Goal: Task Accomplishment & Management: Manage account settings

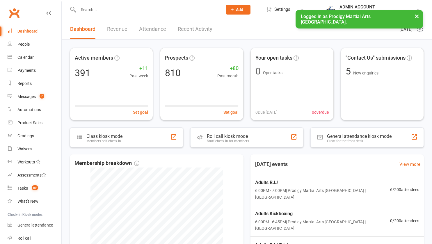
click at [376, 8] on div "ADMIN ACCOUNT" at bounding box center [377, 6] width 76 height 5
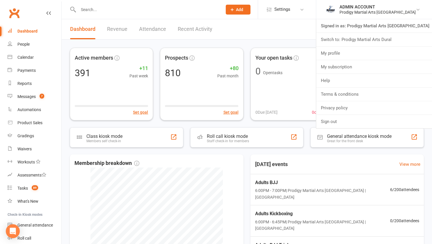
click at [376, 24] on link "Signed in as: Prodigy Martial Arts [GEOGRAPHIC_DATA]" at bounding box center [374, 25] width 116 height 13
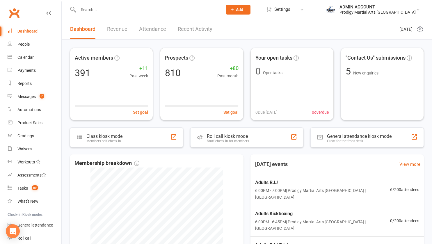
click at [104, 10] on input "text" at bounding box center [148, 10] width 142 height 8
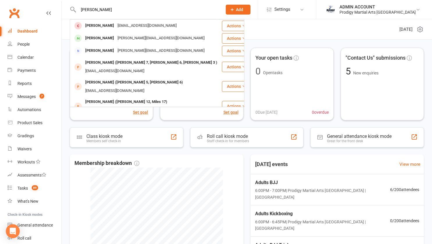
type input "[PERSON_NAME]"
click at [110, 24] on div "[PERSON_NAME]" at bounding box center [99, 26] width 32 height 8
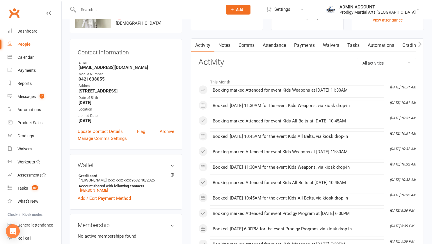
scroll to position [42, 0]
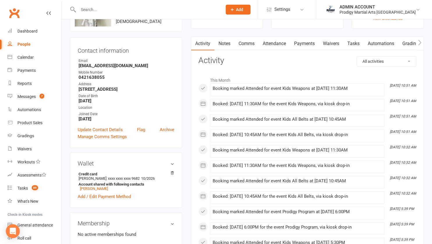
click at [308, 43] on link "Payments" at bounding box center [304, 43] width 29 height 13
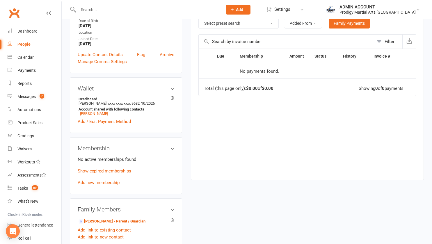
scroll to position [118, 0]
click at [112, 173] on link "Show expired memberships" at bounding box center [105, 170] width 54 height 5
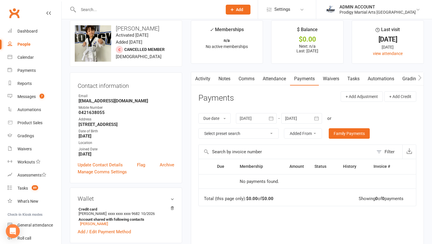
scroll to position [0, 0]
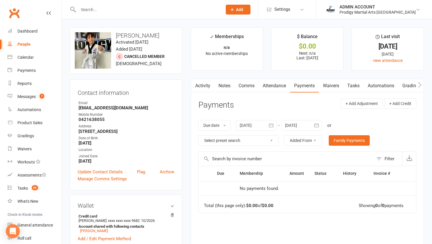
click at [200, 92] on link "Activity" at bounding box center [202, 85] width 23 height 13
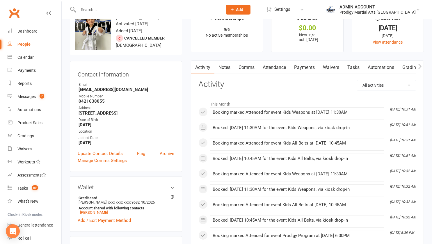
scroll to position [10, 0]
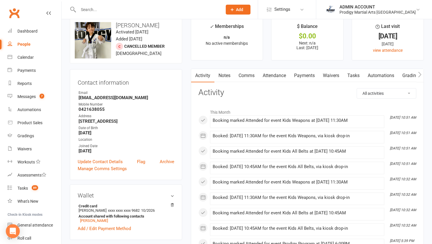
click at [224, 72] on link "Notes" at bounding box center [224, 75] width 20 height 13
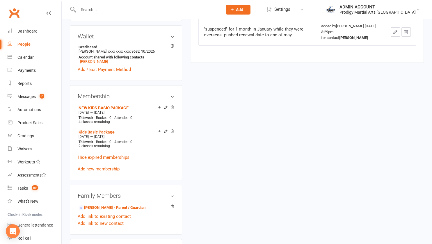
scroll to position [177, 0]
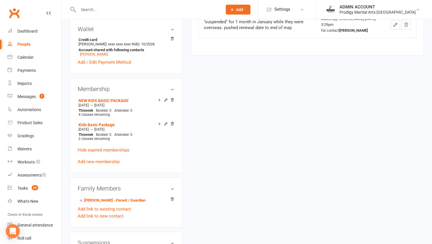
click at [93, 164] on link "Add new membership" at bounding box center [99, 161] width 42 height 5
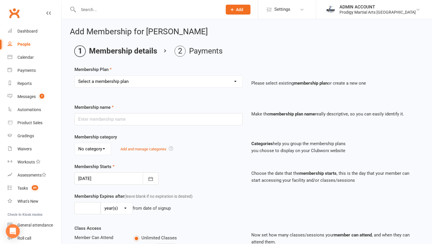
click at [186, 82] on select "Select a membership plan Create new Membership Plan NEW KIDS BASIC PACKAGE NEW …" at bounding box center [159, 82] width 168 height 12
select select "2"
click at [75, 76] on select "Select a membership plan Create new Membership Plan NEW KIDS BASIC PACKAGE NEW …" at bounding box center [159, 82] width 168 height 12
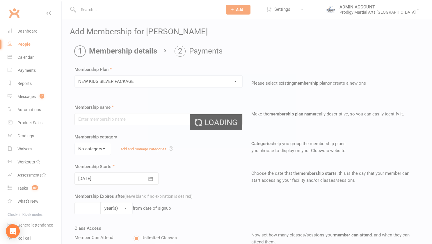
type input "NEW KIDS SILVER PACKAGE"
select select "1"
type input "0"
type input "4"
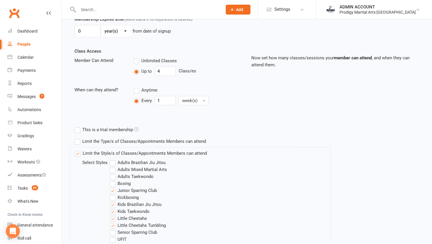
scroll to position [292, 0]
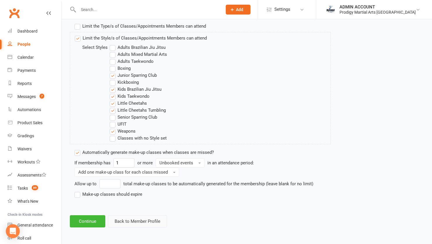
click at [119, 219] on button "Back to Member Profile" at bounding box center [137, 221] width 59 height 12
